Goal: Task Accomplishment & Management: Complete application form

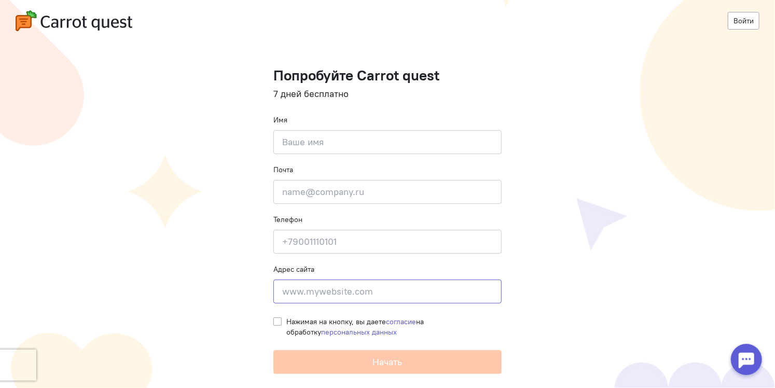
click at [328, 290] on input at bounding box center [387, 291] width 228 height 24
click at [533, 250] on cq-registration "Войти Попробуйте Carrot quest 7 дней бесплатно Имя Введите своё имя Почта Введи…" at bounding box center [387, 194] width 775 height 388
click at [366, 234] on input at bounding box center [387, 242] width 228 height 24
click at [328, 146] on input at bounding box center [387, 142] width 228 height 24
click at [319, 193] on input "email" at bounding box center [387, 192] width 228 height 24
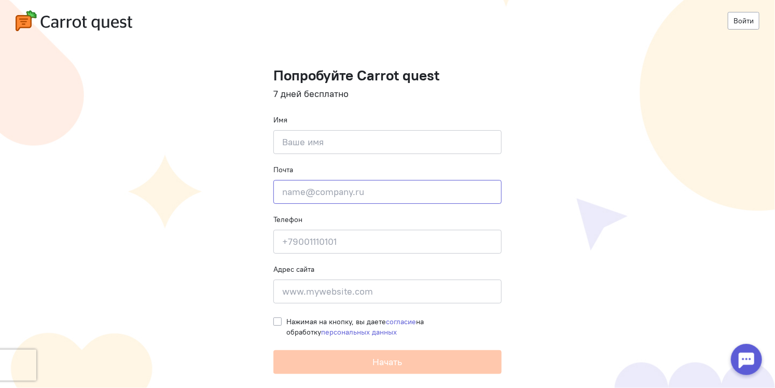
click at [319, 193] on input "email" at bounding box center [387, 192] width 228 height 24
click at [550, 159] on cq-registration "Войти Попробуйте Carrot quest 7 дней бесплатно Имя Введите своё имя Почта Введи…" at bounding box center [387, 194] width 775 height 388
